Goal: Answer question/provide support: Share knowledge or assist other users

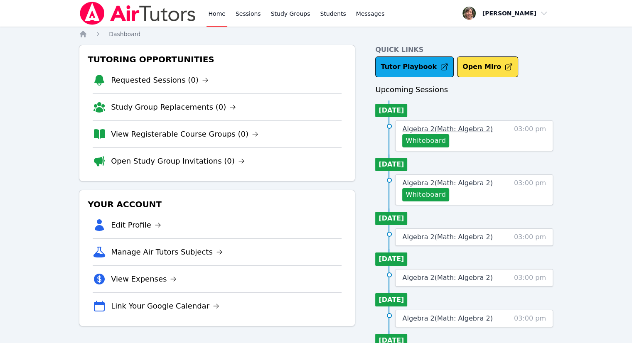
click at [437, 128] on span "Algebra 2 ( Math: Algebra 2 )" at bounding box center [447, 129] width 90 height 8
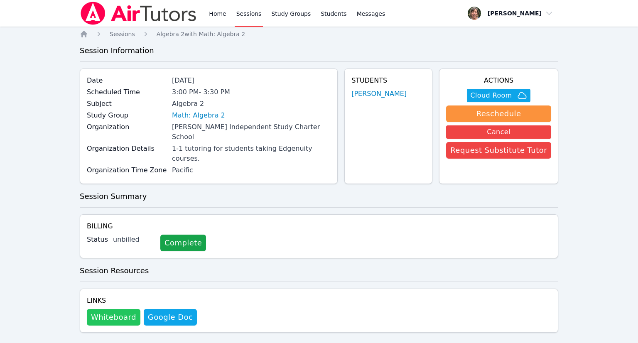
click at [112, 309] on button "Whiteboard" at bounding box center [114, 317] width 54 height 17
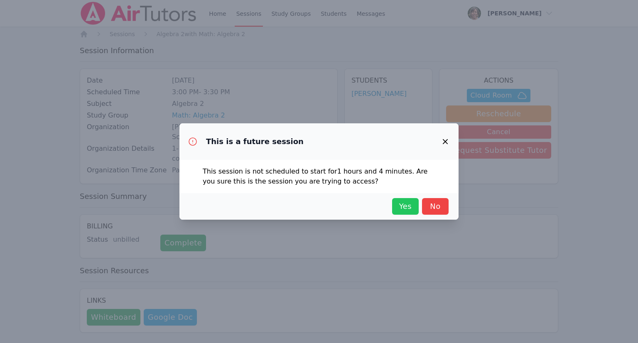
click at [397, 208] on span "Yes" at bounding box center [405, 207] width 18 height 12
